Goal: Transaction & Acquisition: Book appointment/travel/reservation

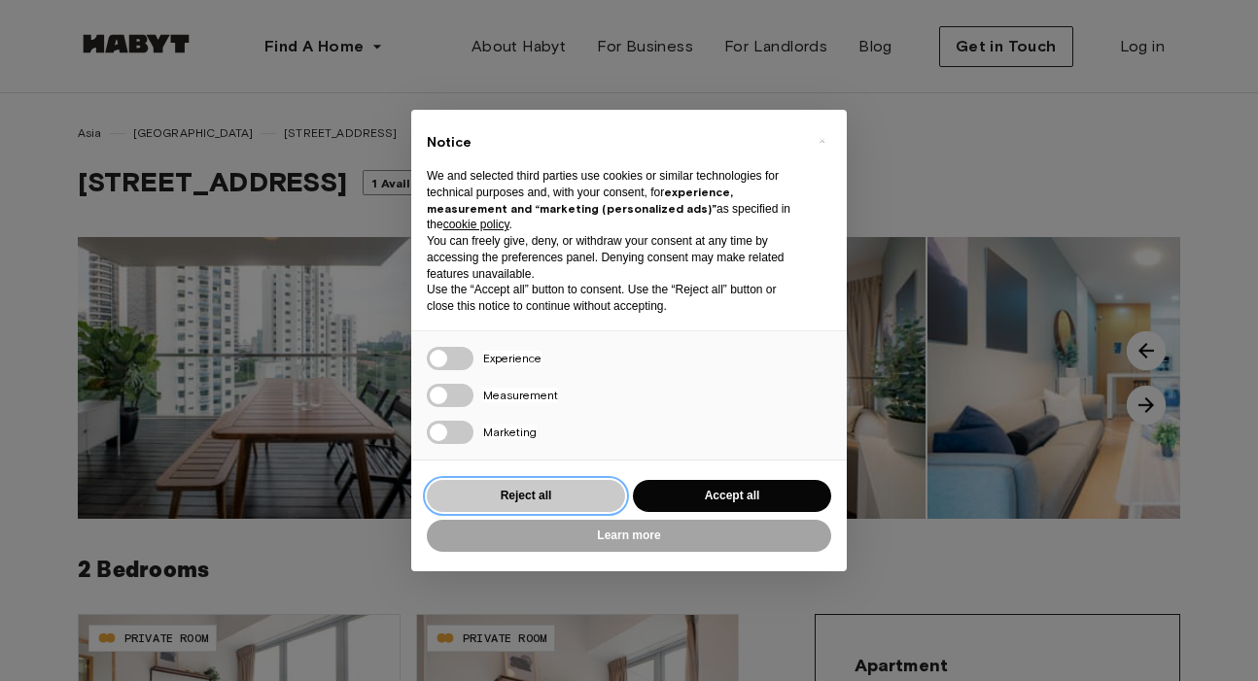
click at [525, 490] on button "Reject all" at bounding box center [526, 496] width 198 height 32
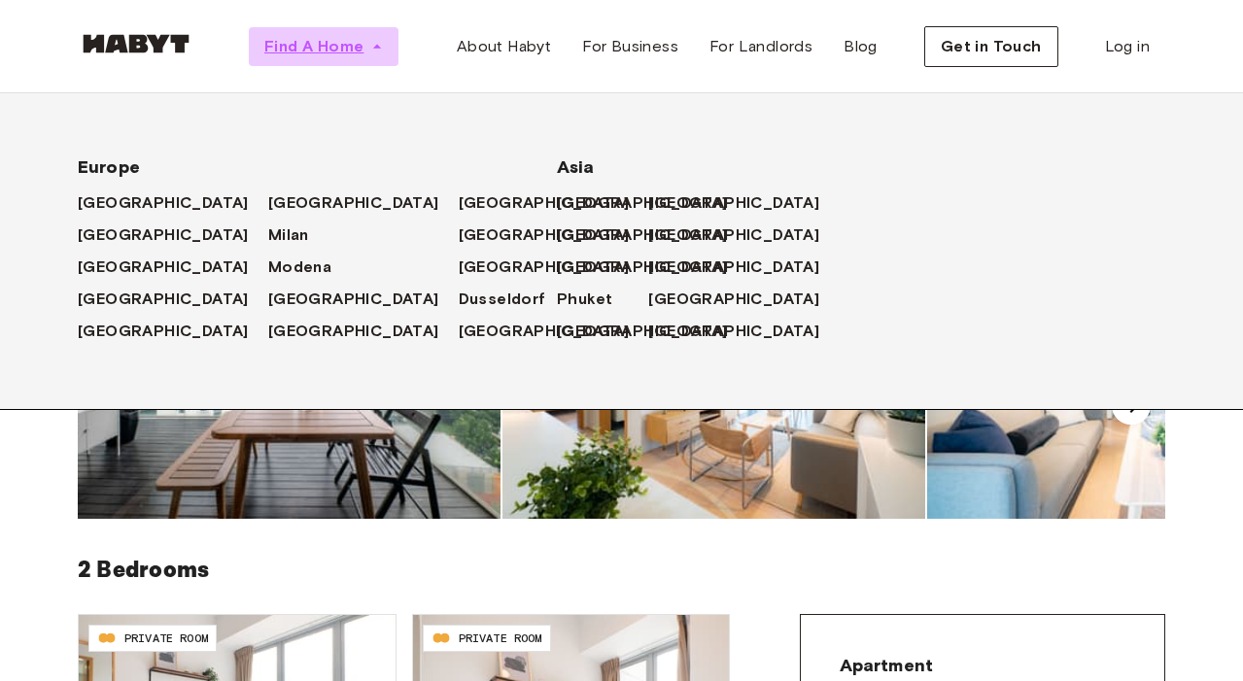
click at [374, 45] on icon "button" at bounding box center [376, 46] width 19 height 19
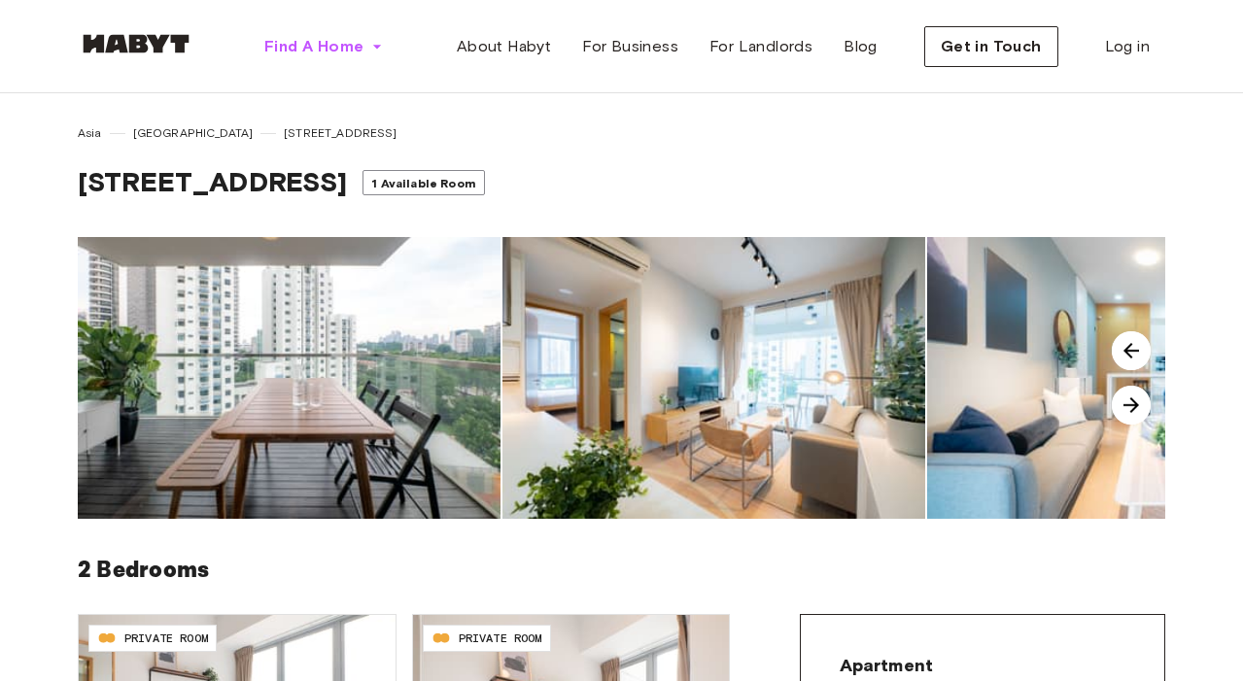
click at [712, 350] on img at bounding box center [713, 378] width 423 height 282
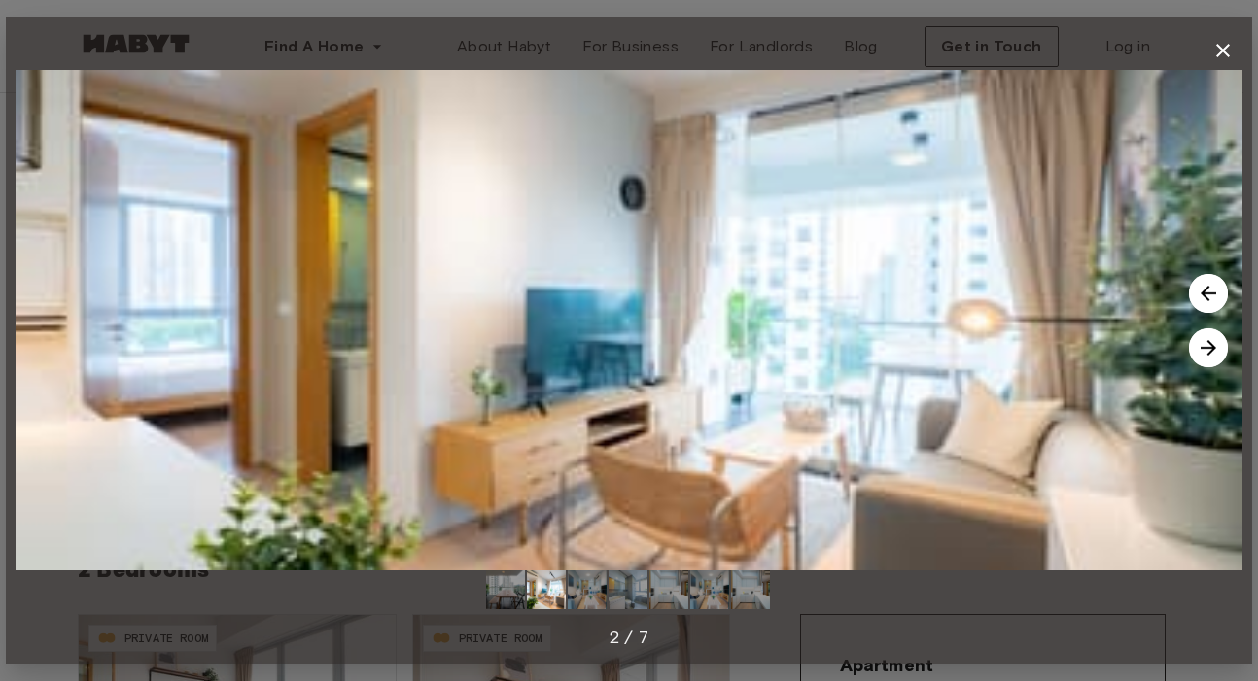
click at [1219, 48] on icon "button" at bounding box center [1223, 51] width 14 height 14
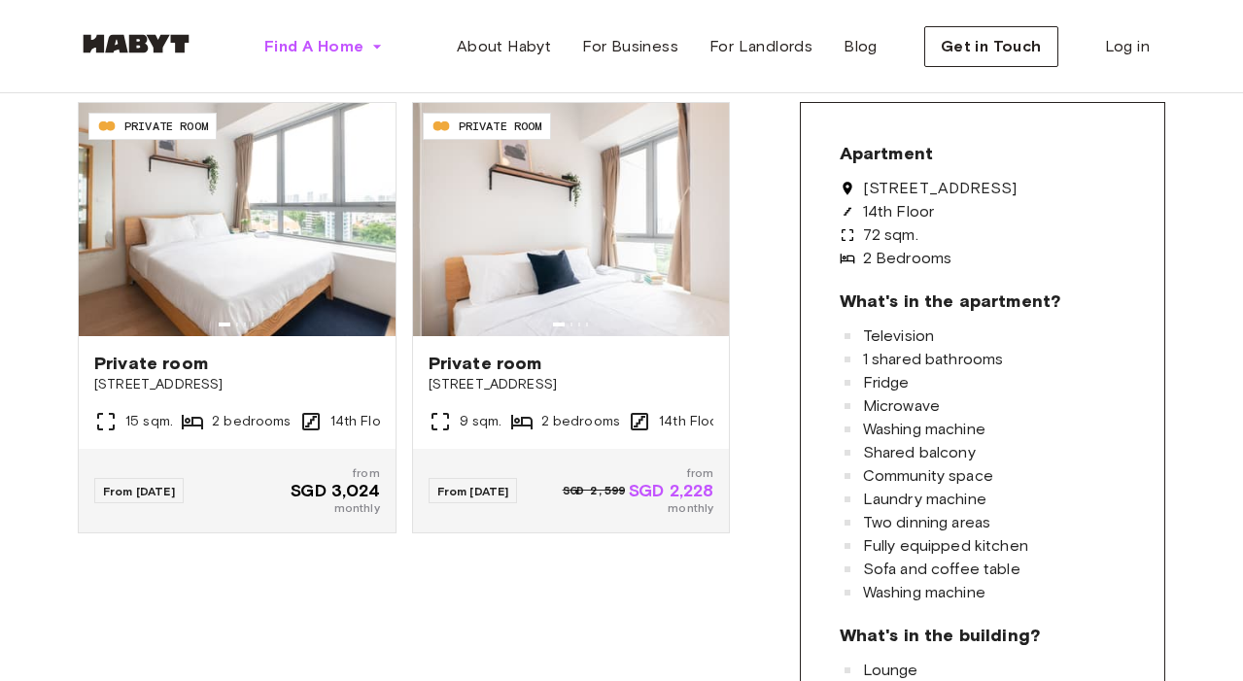
scroll to position [583, 0]
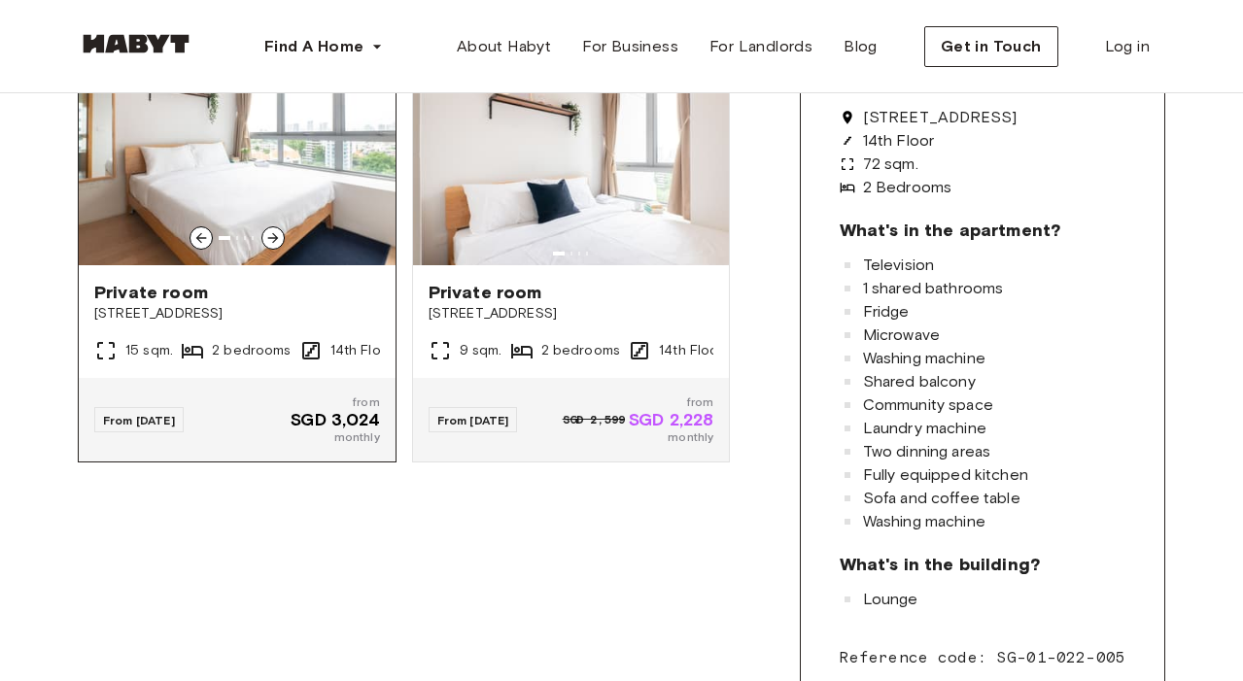
click at [333, 383] on div "From Jan 28 from SGD 3,024 monthly" at bounding box center [237, 420] width 317 height 84
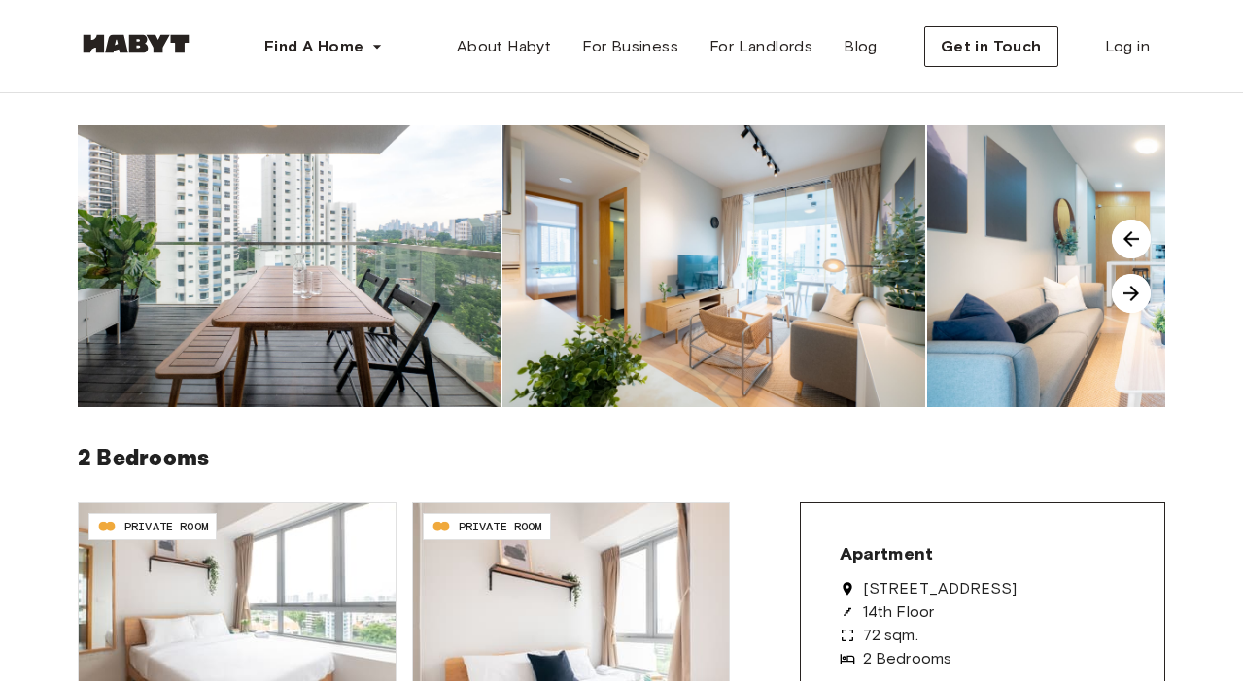
scroll to position [0, 0]
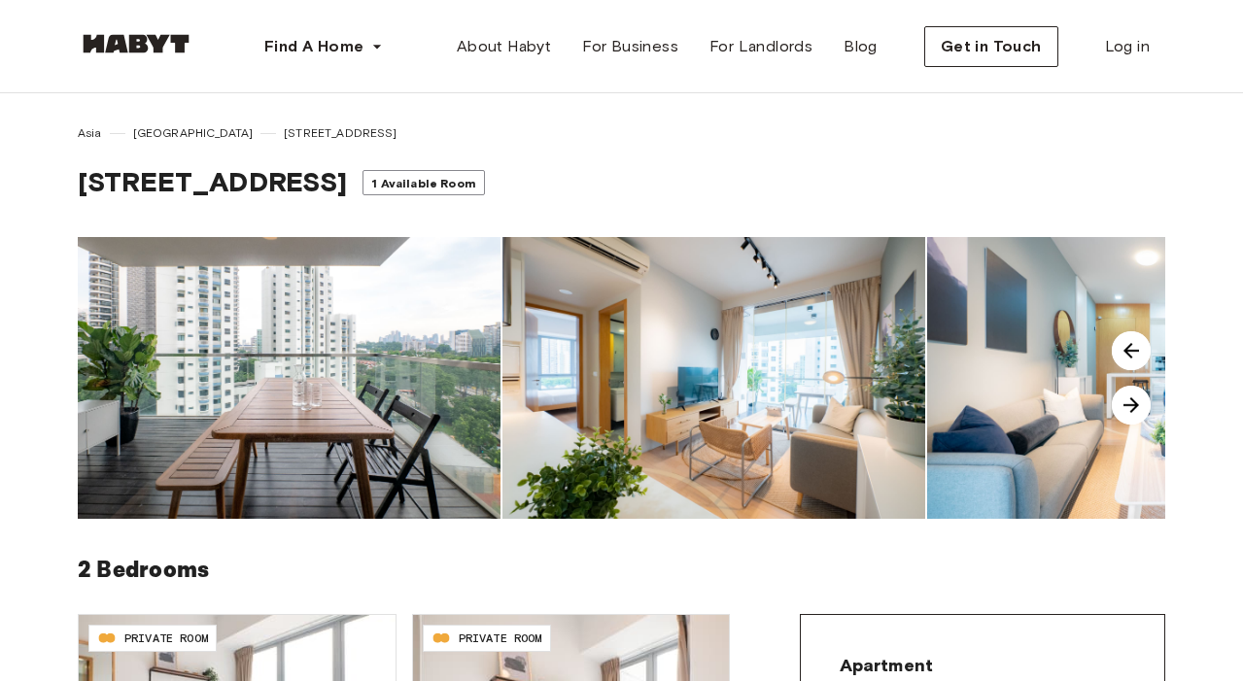
click at [1139, 405] on img at bounding box center [1131, 405] width 39 height 39
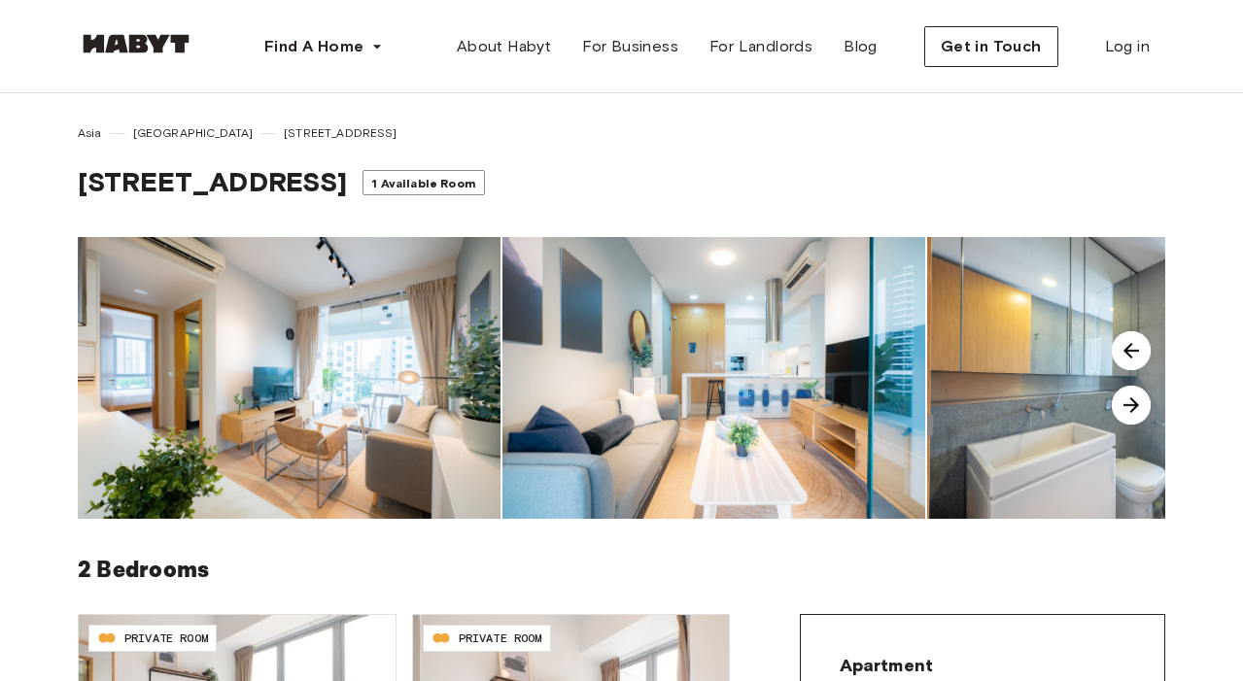
click at [1139, 405] on img at bounding box center [1131, 405] width 39 height 39
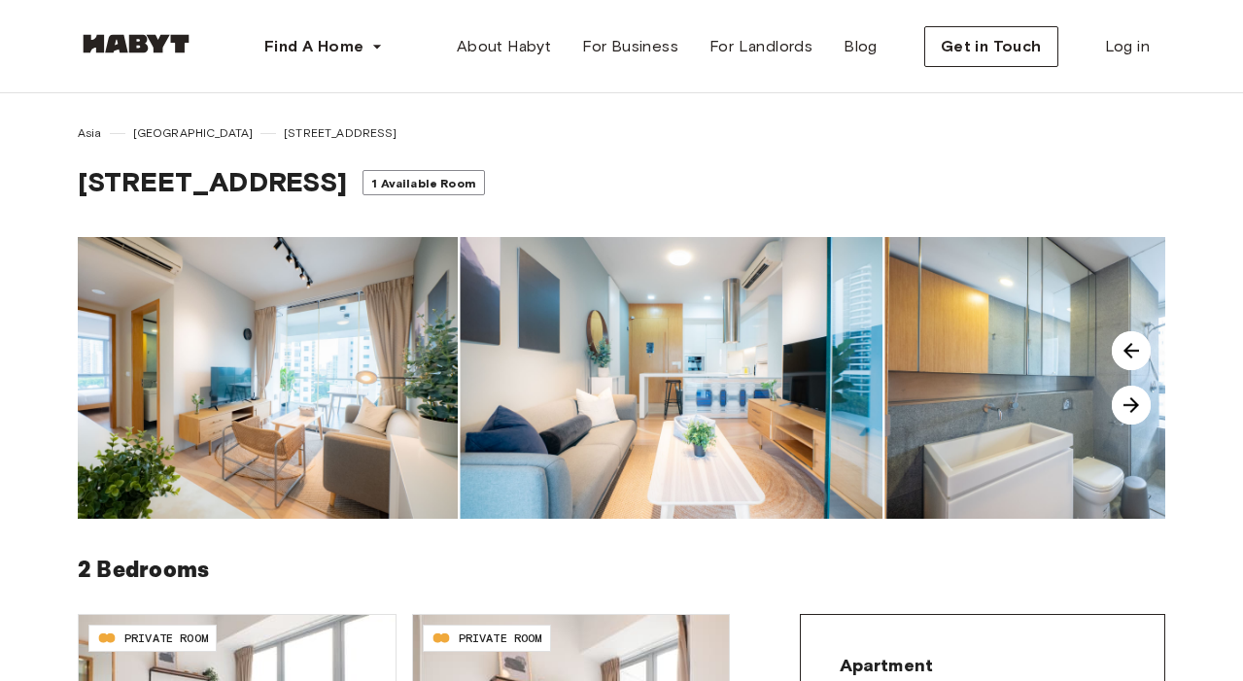
click at [1139, 405] on img at bounding box center [1131, 405] width 39 height 39
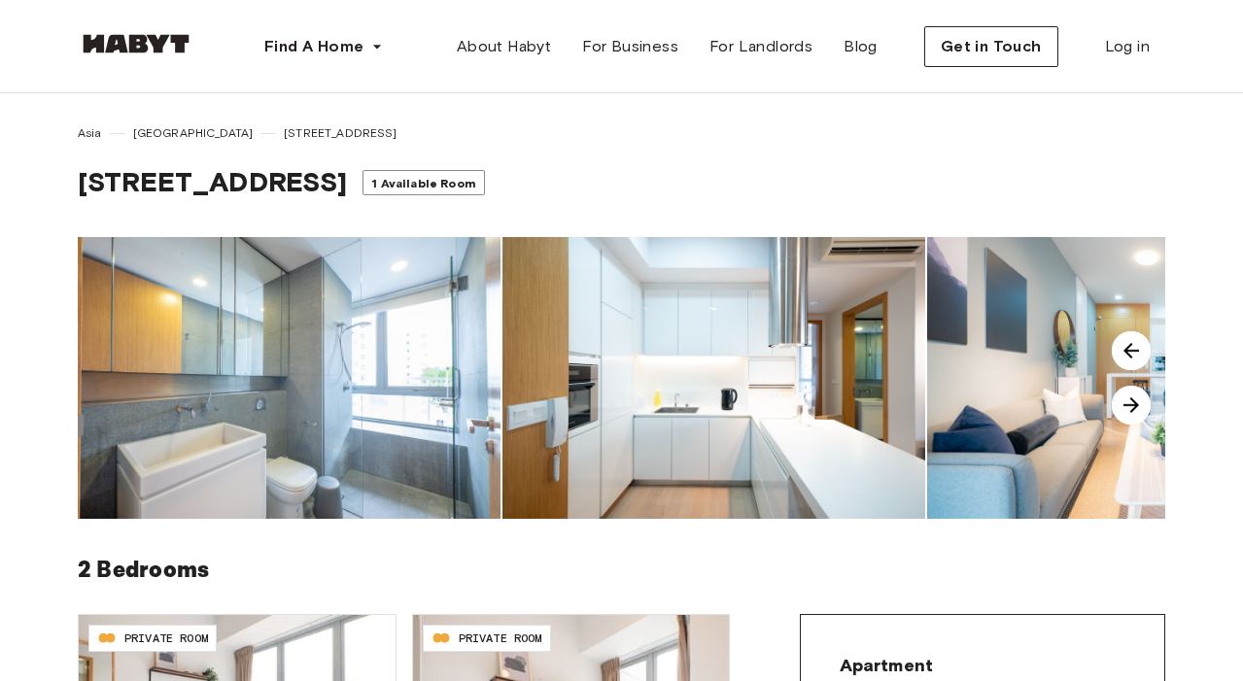
click at [1139, 405] on img at bounding box center [1131, 405] width 39 height 39
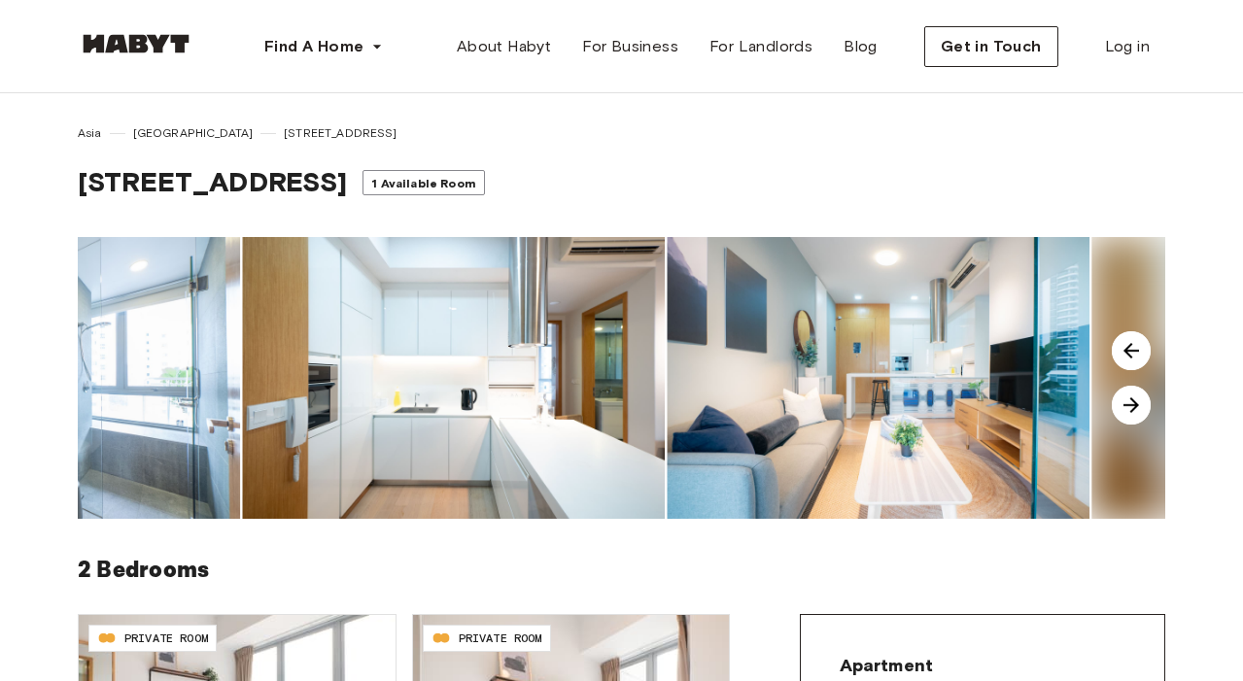
click at [1139, 405] on img at bounding box center [1131, 405] width 39 height 39
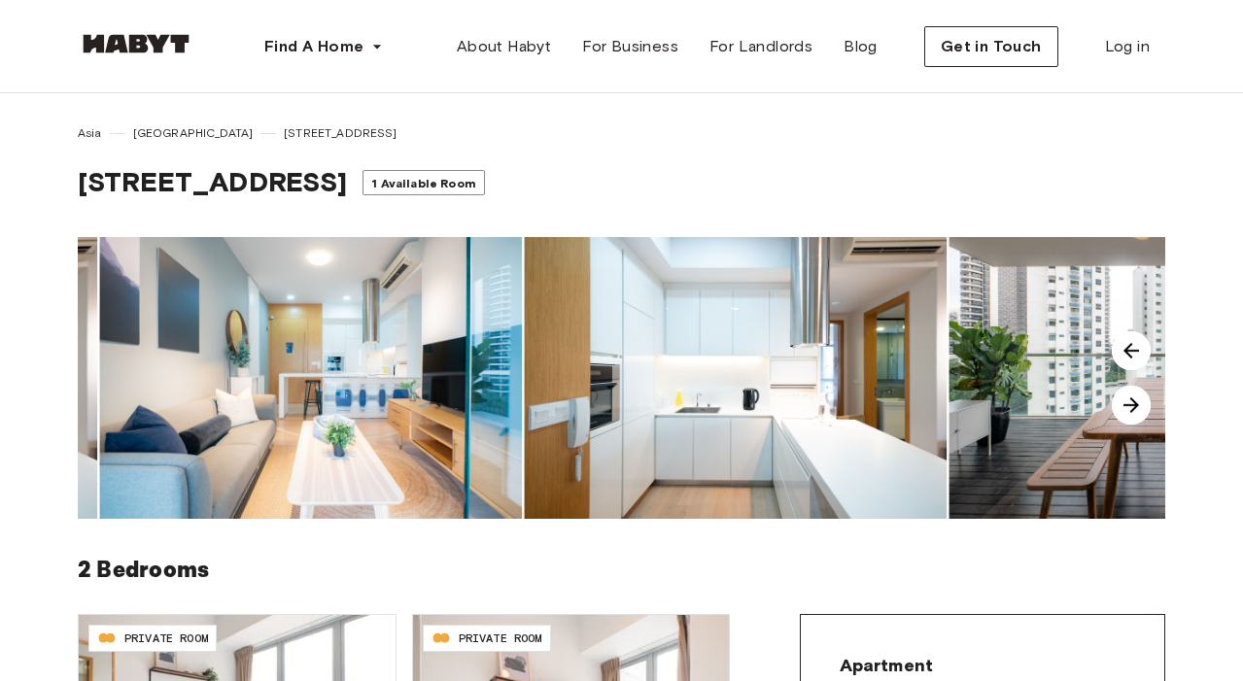
click at [1139, 405] on img at bounding box center [1131, 405] width 39 height 39
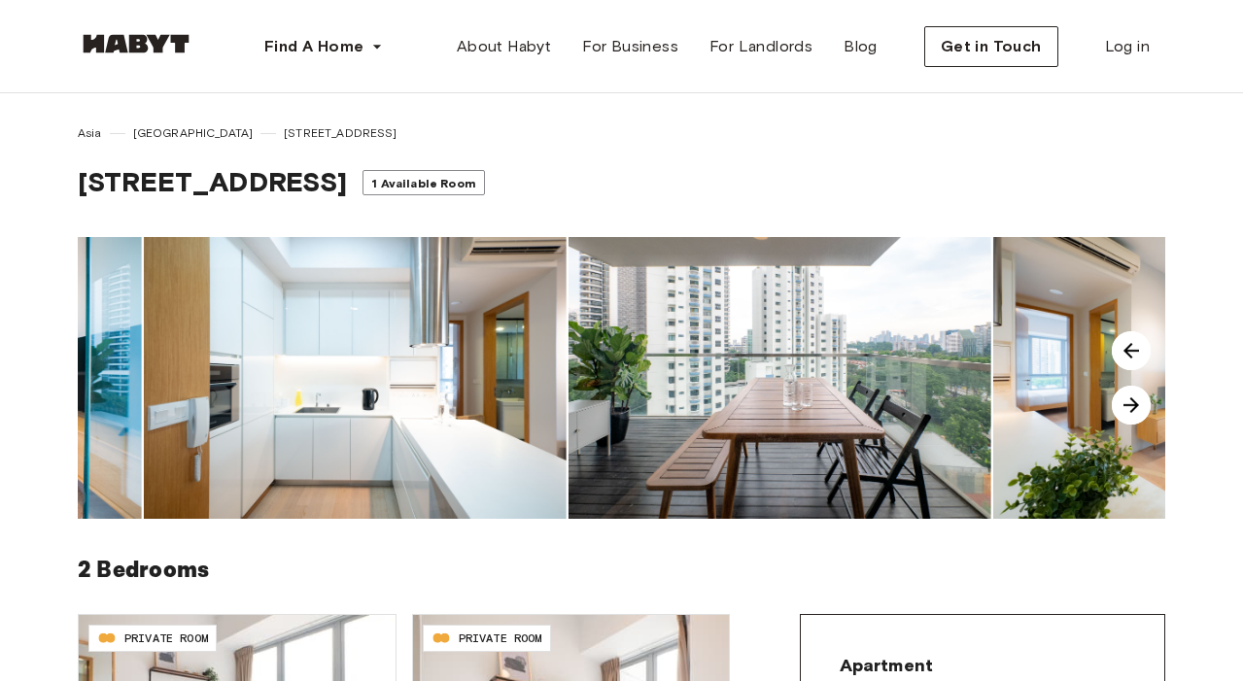
click at [1139, 405] on img at bounding box center [1131, 405] width 39 height 39
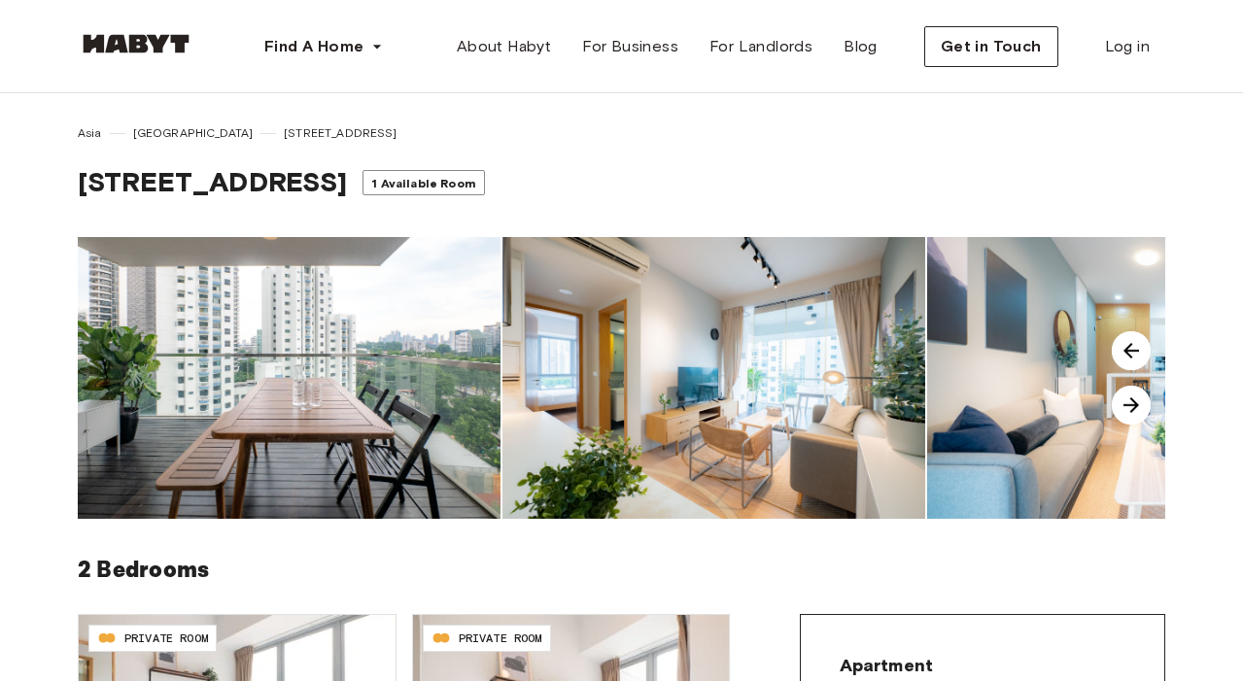
click at [1139, 405] on img at bounding box center [1131, 405] width 39 height 39
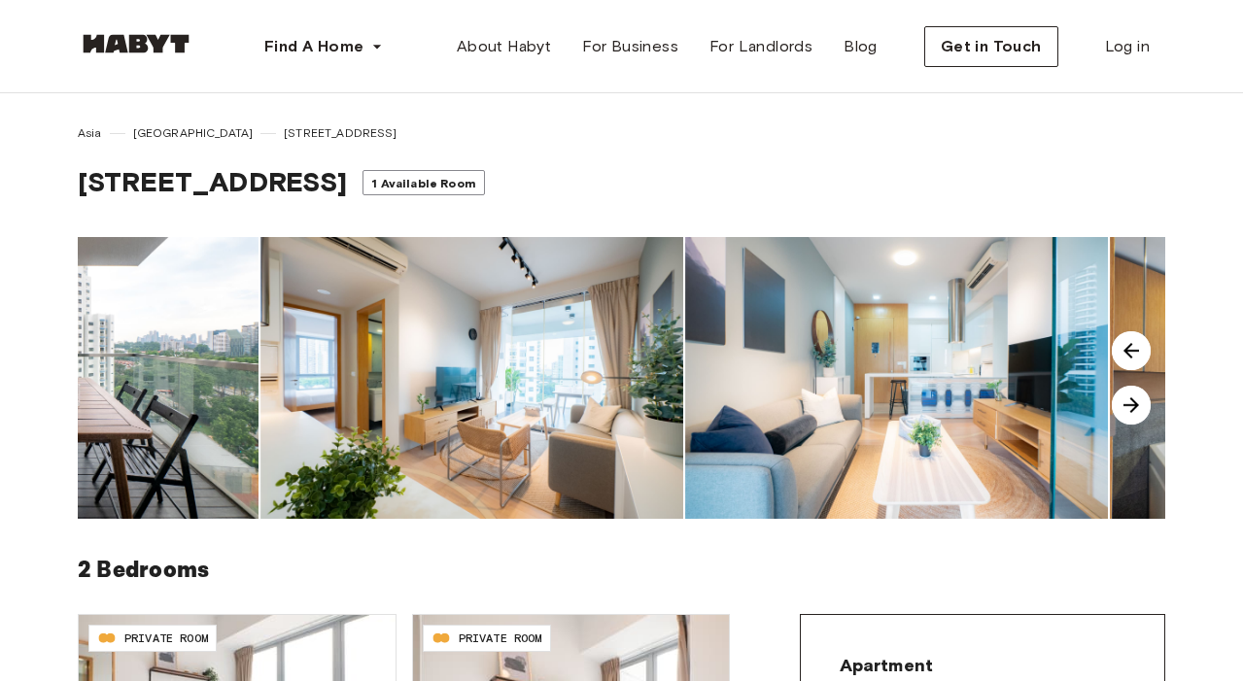
click at [1139, 405] on img at bounding box center [1131, 405] width 39 height 39
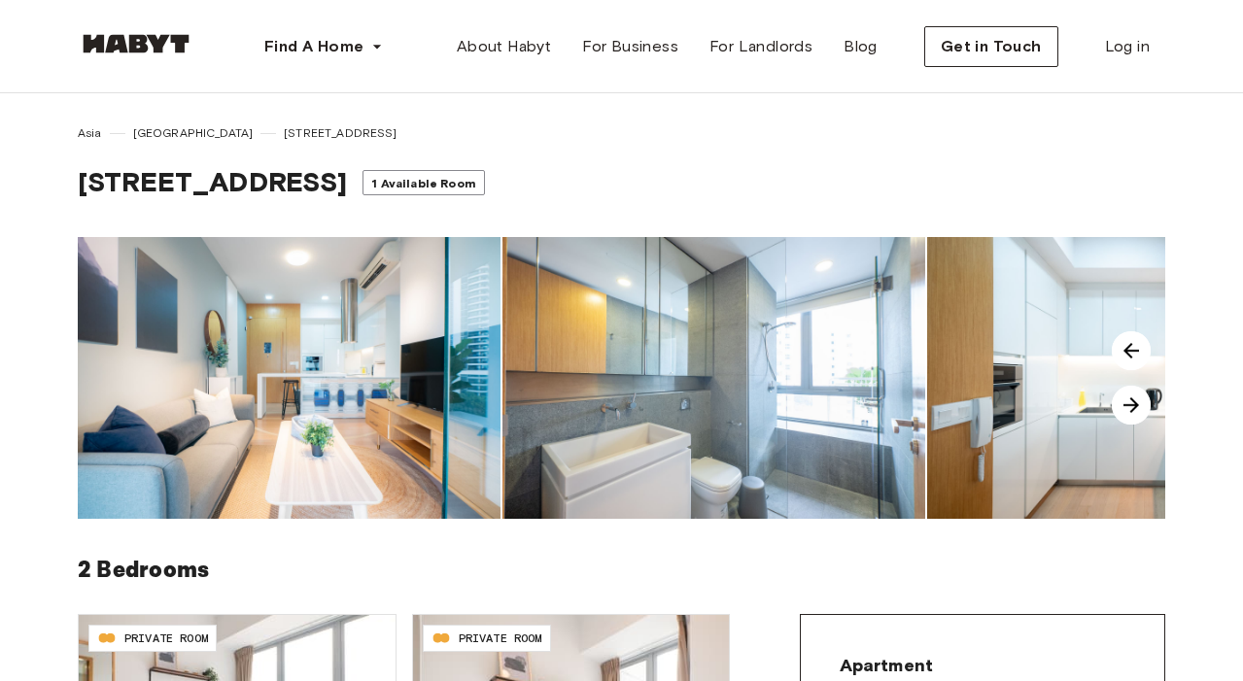
click at [1139, 405] on img at bounding box center [1131, 405] width 39 height 39
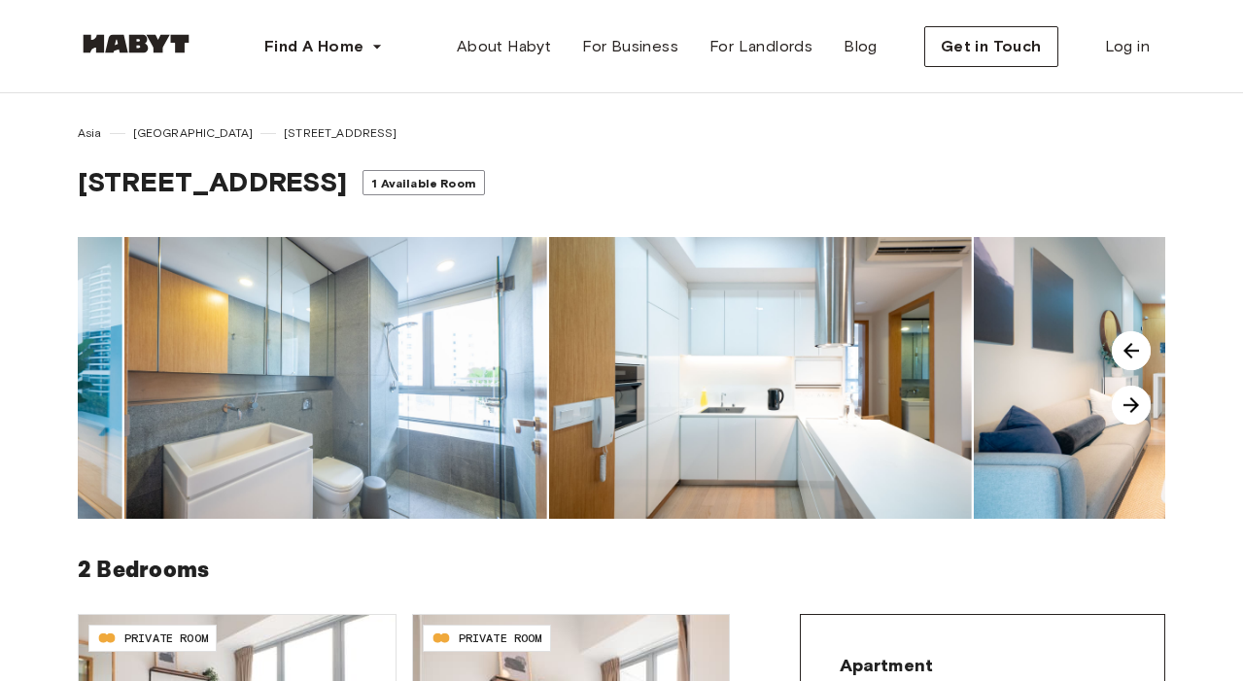
click at [1139, 405] on img at bounding box center [1131, 405] width 39 height 39
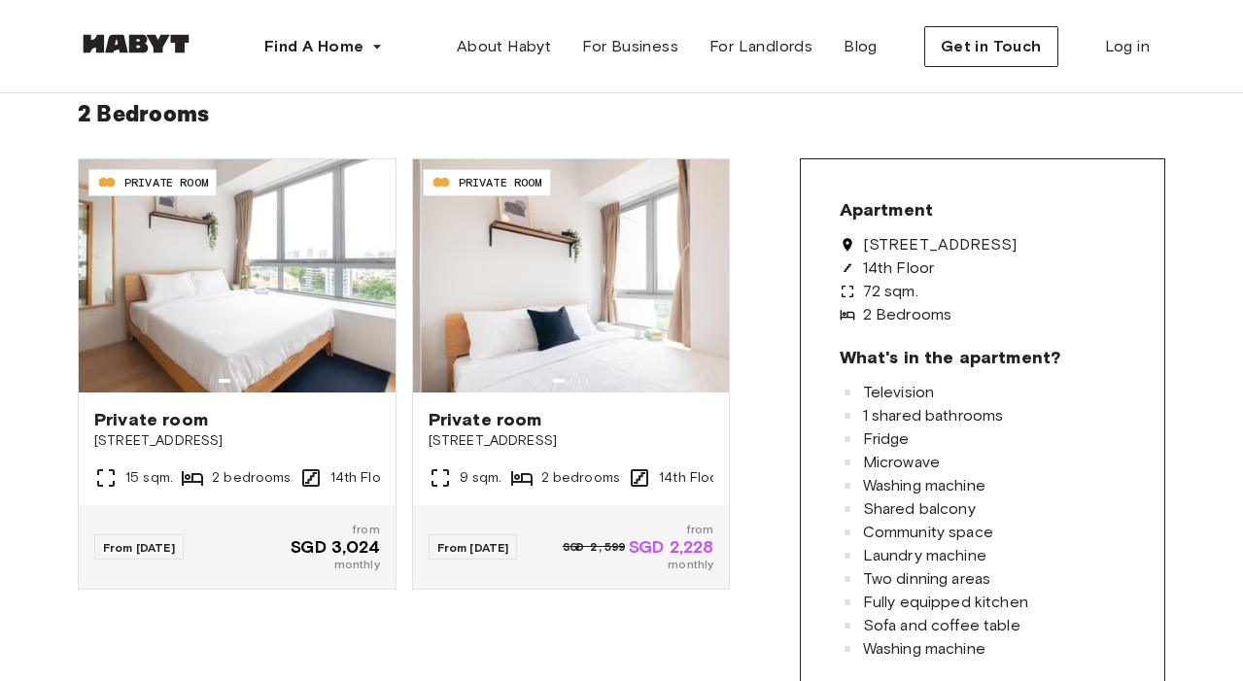
scroll to position [467, 0]
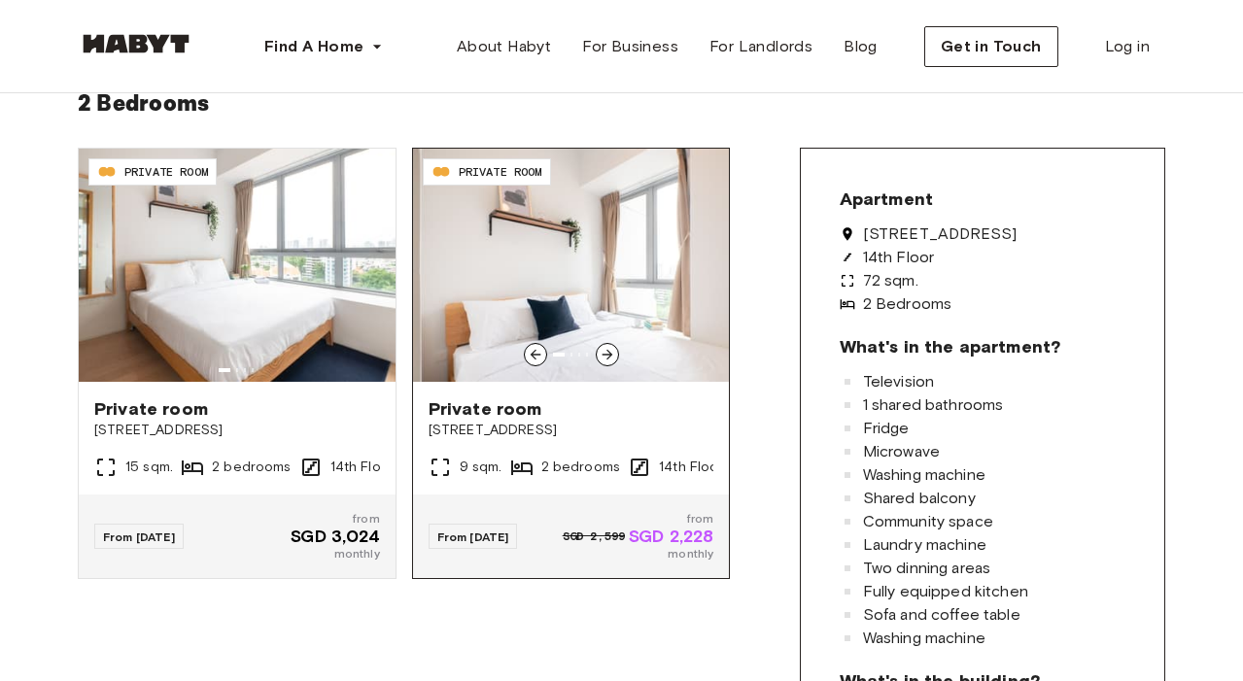
click at [606, 349] on icon at bounding box center [608, 355] width 16 height 16
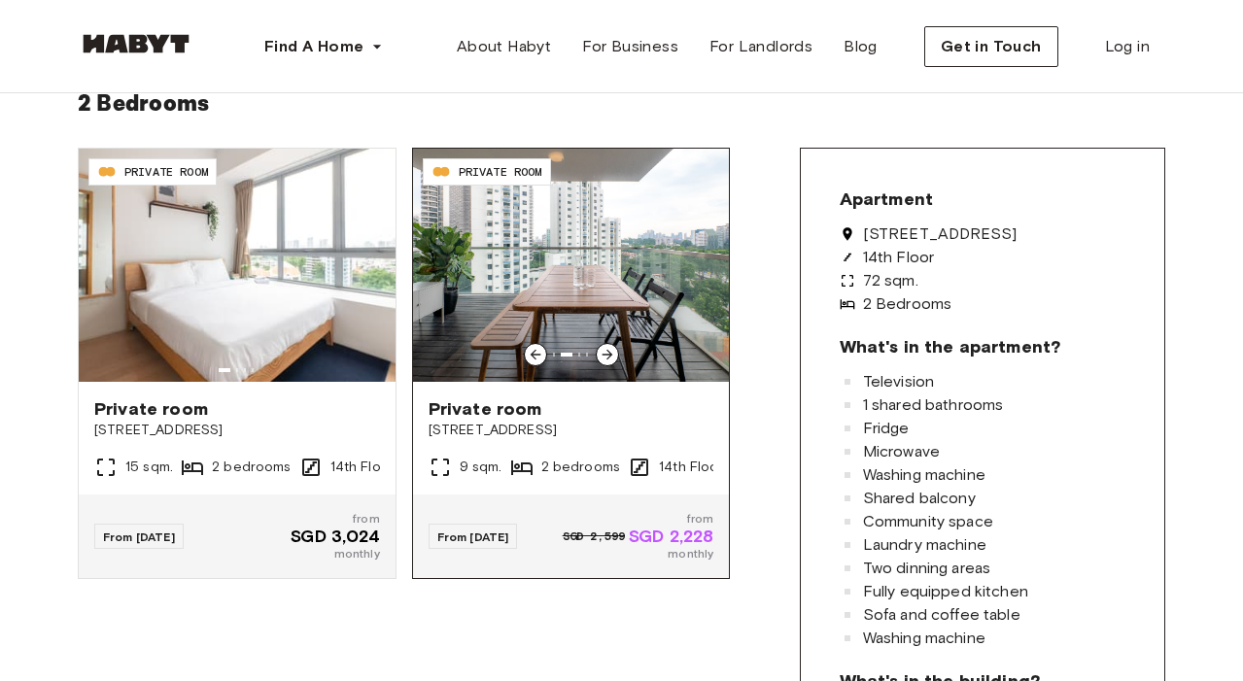
click at [606, 349] on icon at bounding box center [608, 355] width 16 height 16
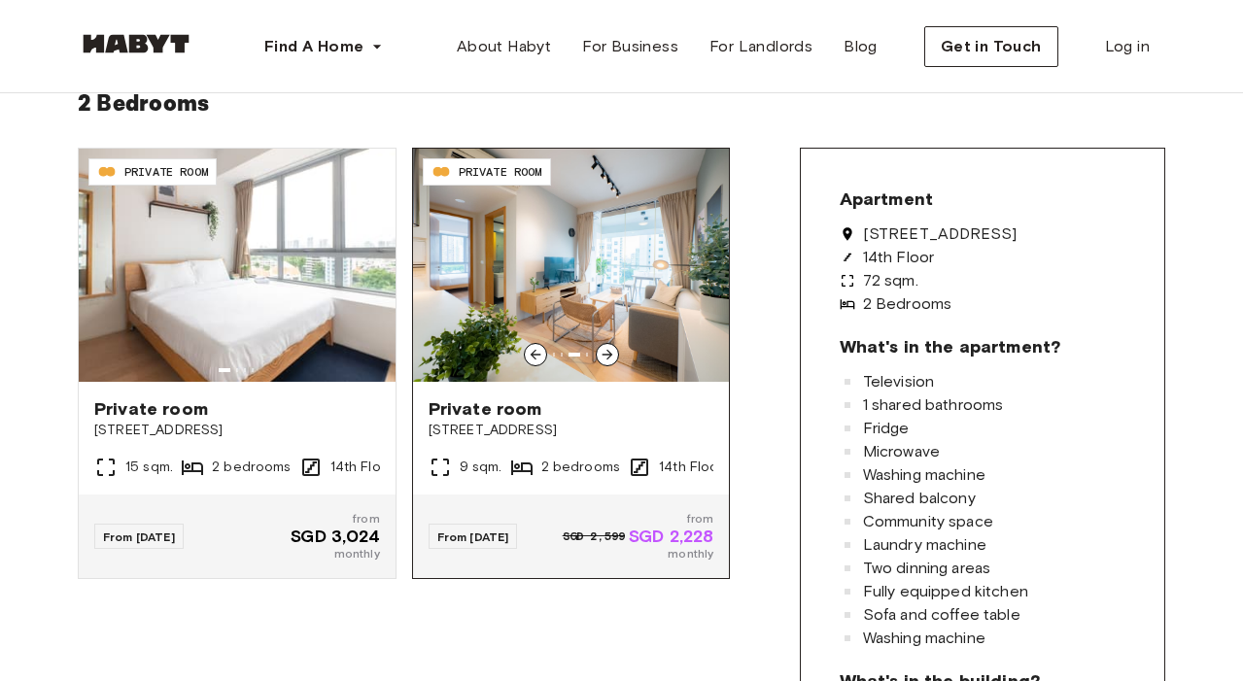
click at [606, 349] on icon at bounding box center [608, 355] width 16 height 16
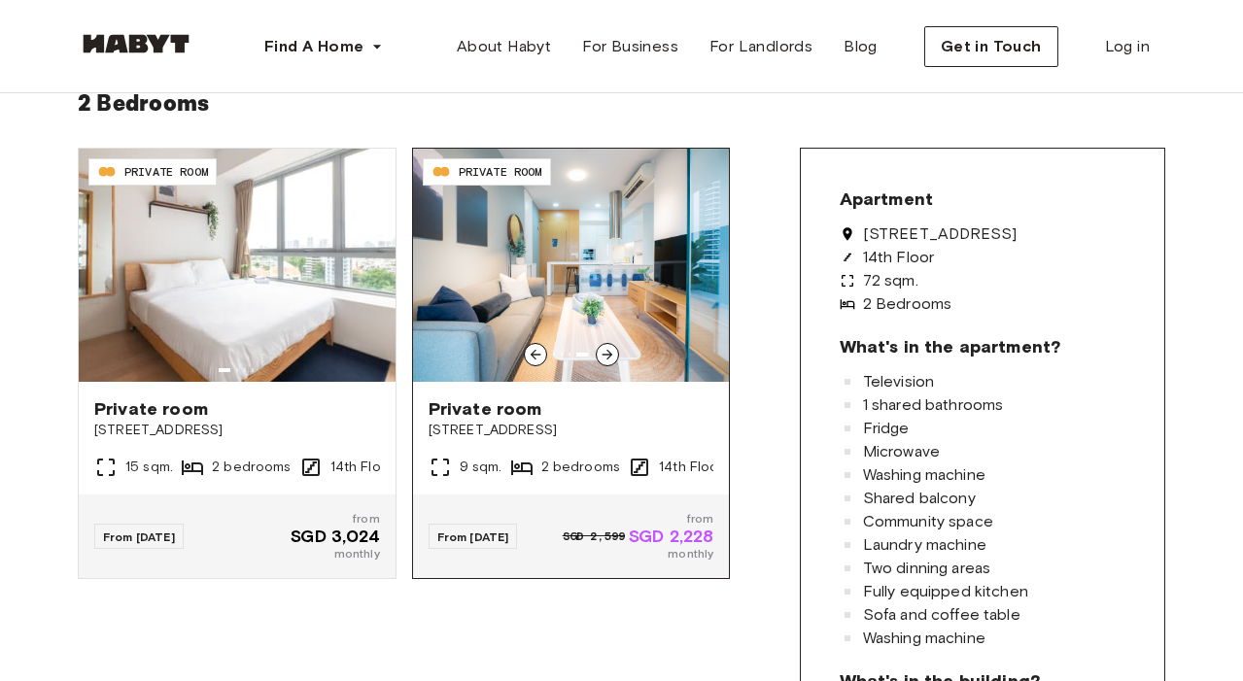
click at [606, 349] on icon at bounding box center [608, 355] width 16 height 16
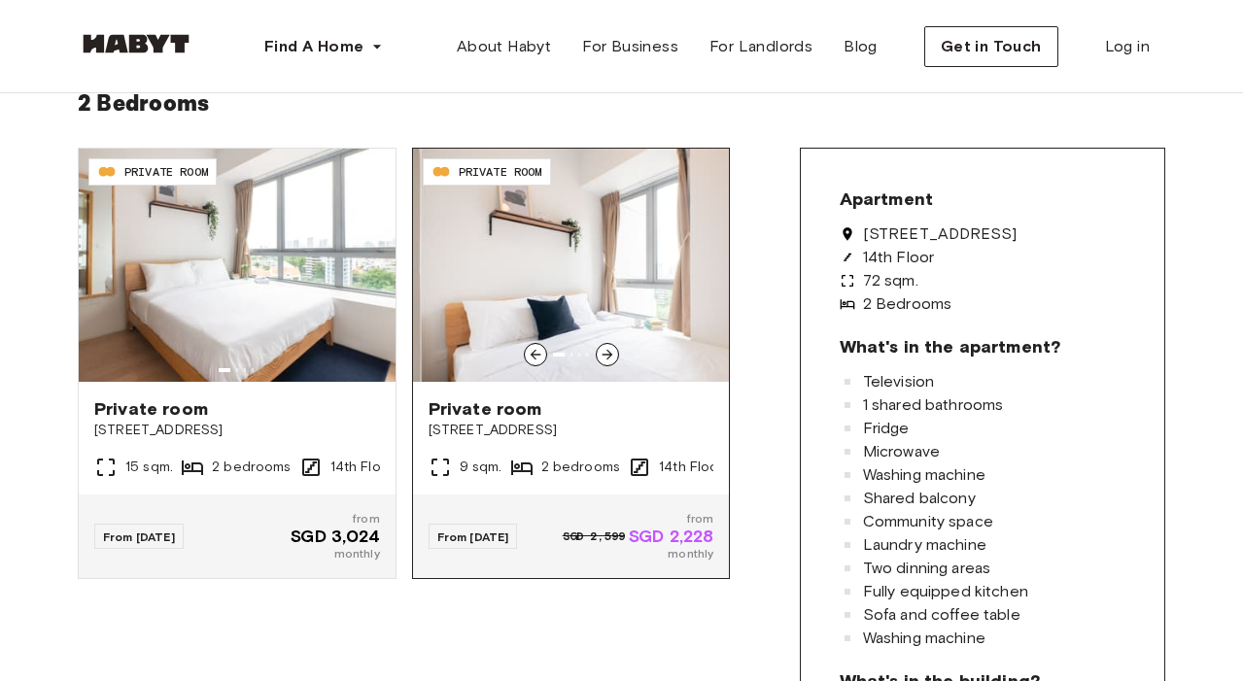
click at [606, 349] on icon at bounding box center [608, 355] width 16 height 16
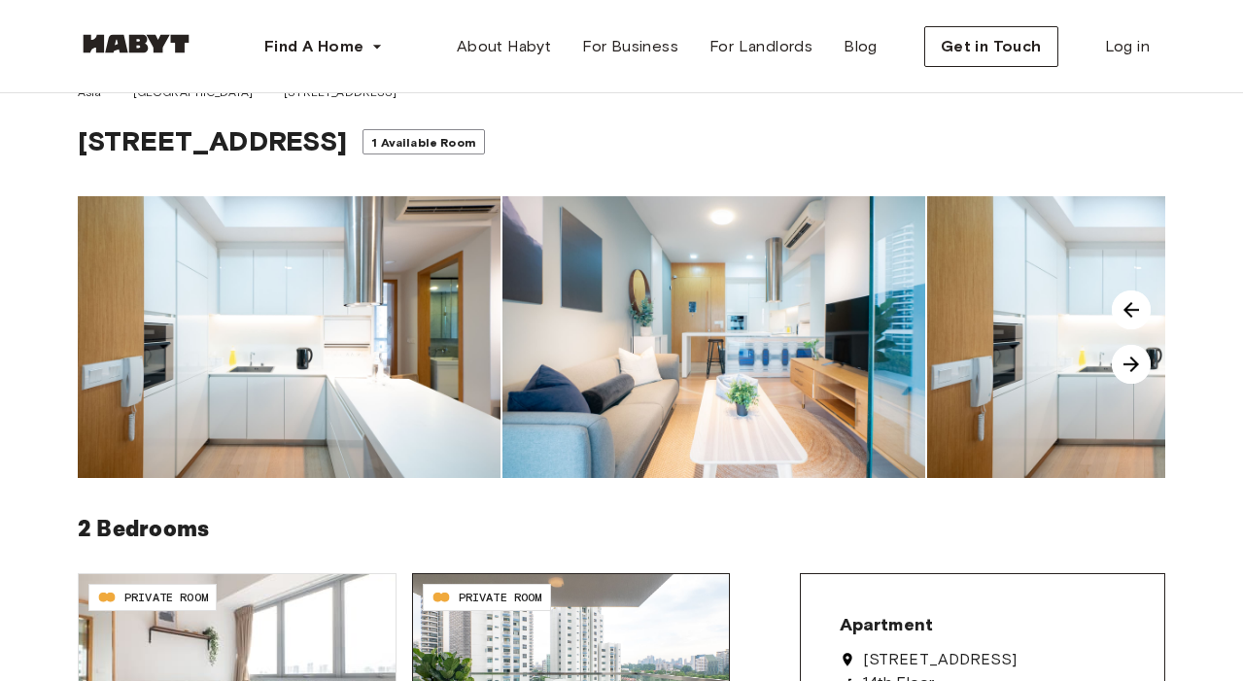
scroll to position [0, 0]
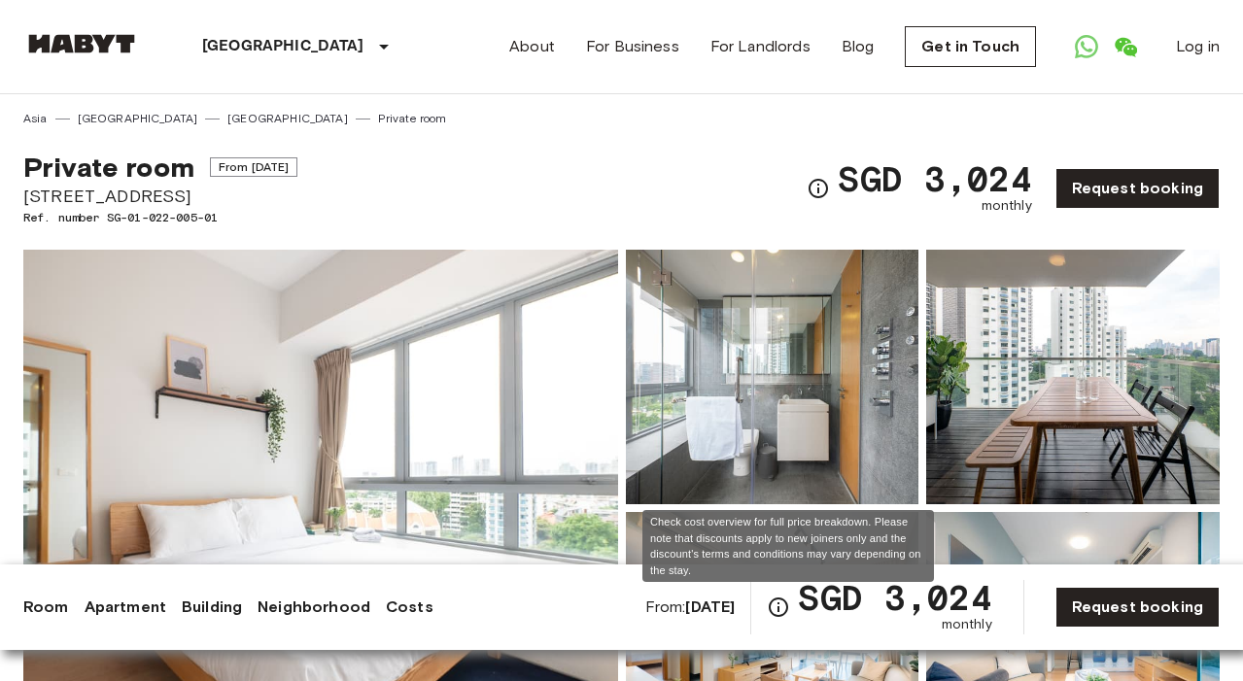
click at [790, 601] on icon "Check cost overview for full price breakdown. Please note that discounts apply …" at bounding box center [778, 607] width 23 height 23
click at [786, 607] on icon "Check cost overview for full price breakdown. Please note that discounts apply …" at bounding box center [778, 607] width 23 height 23
